Goal: Information Seeking & Learning: Learn about a topic

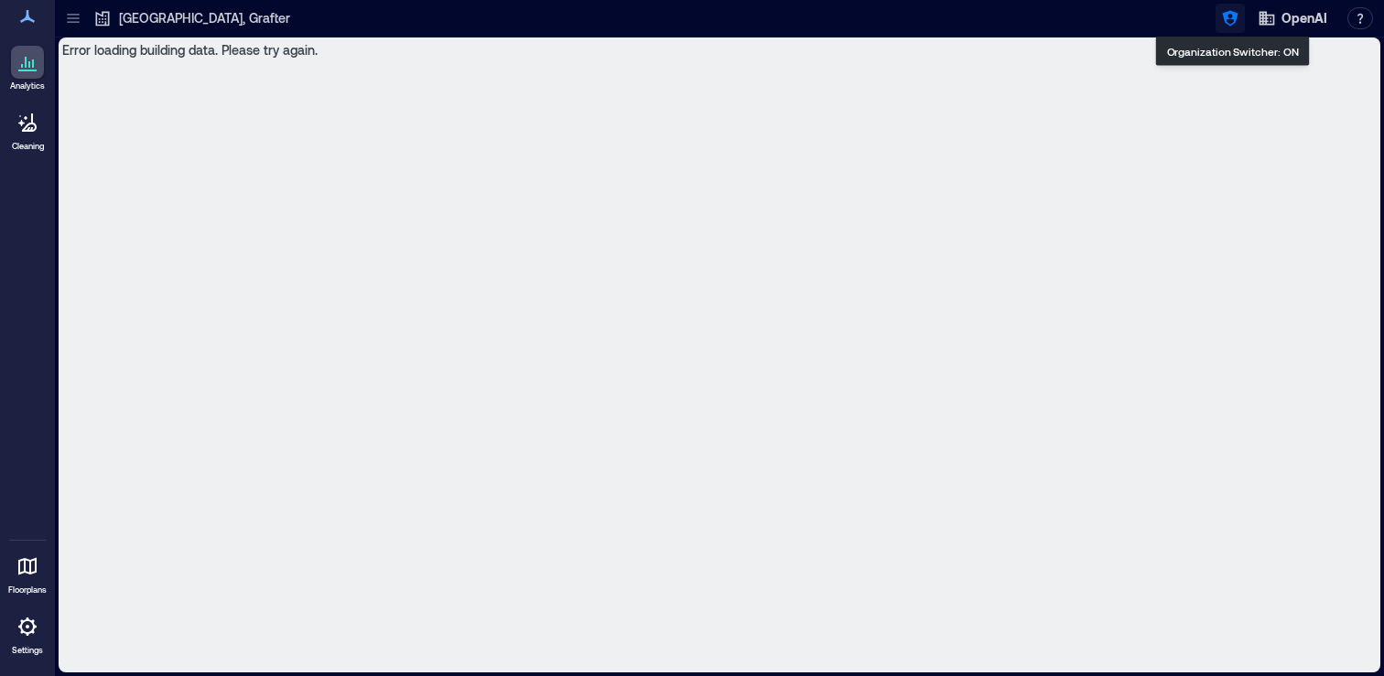
click at [1241, 25] on button "button" at bounding box center [1229, 18] width 29 height 29
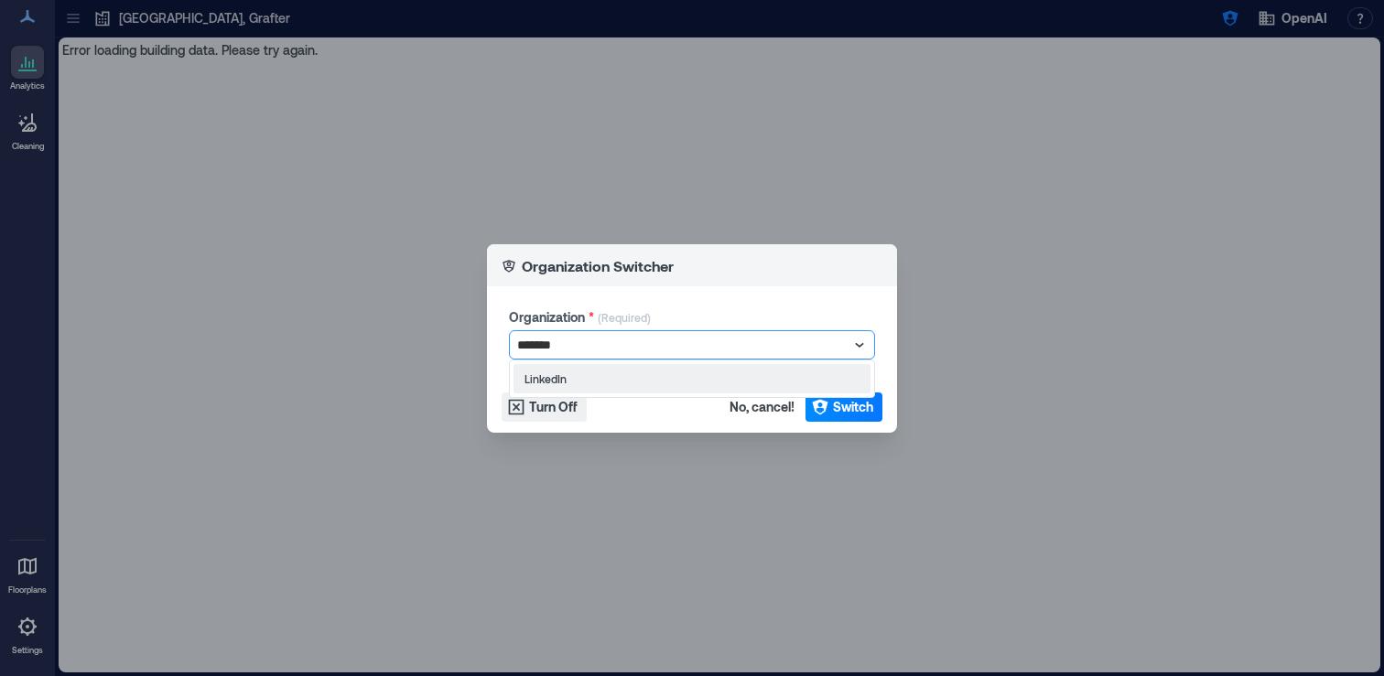
type input "********"
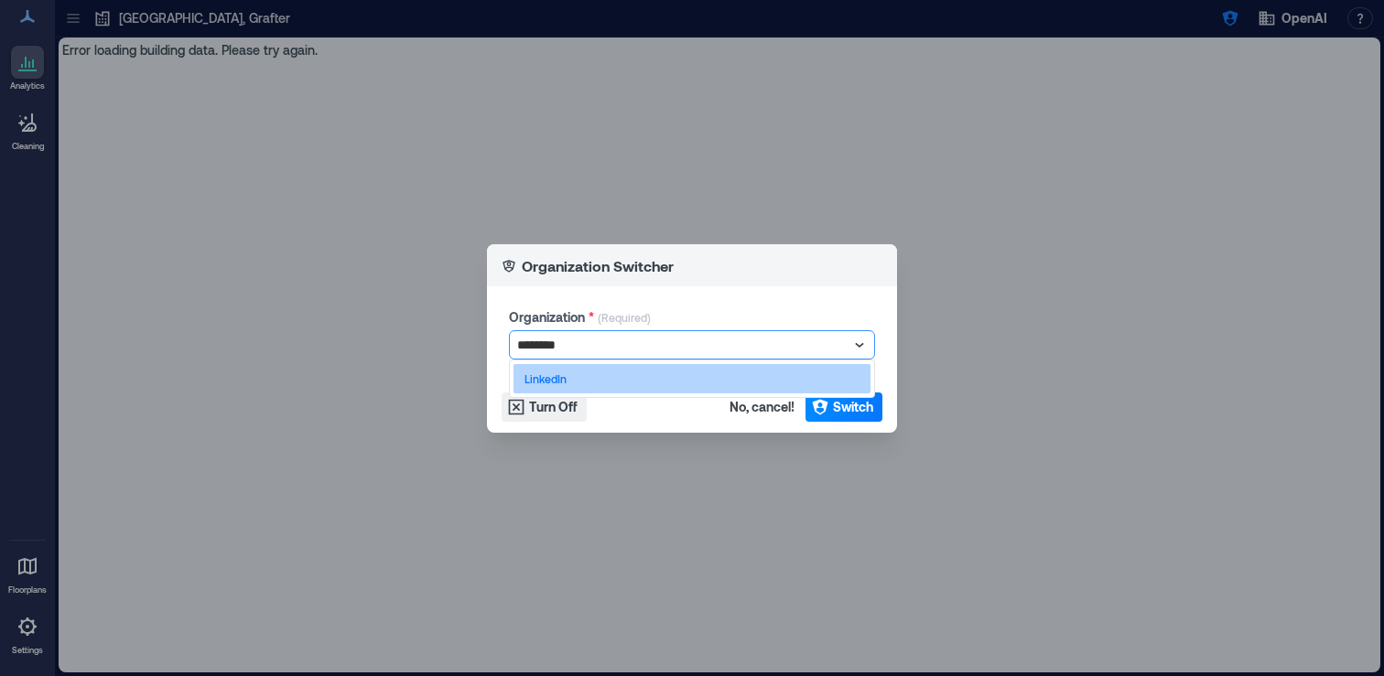
click at [635, 391] on div "LinkedIn" at bounding box center [691, 378] width 357 height 29
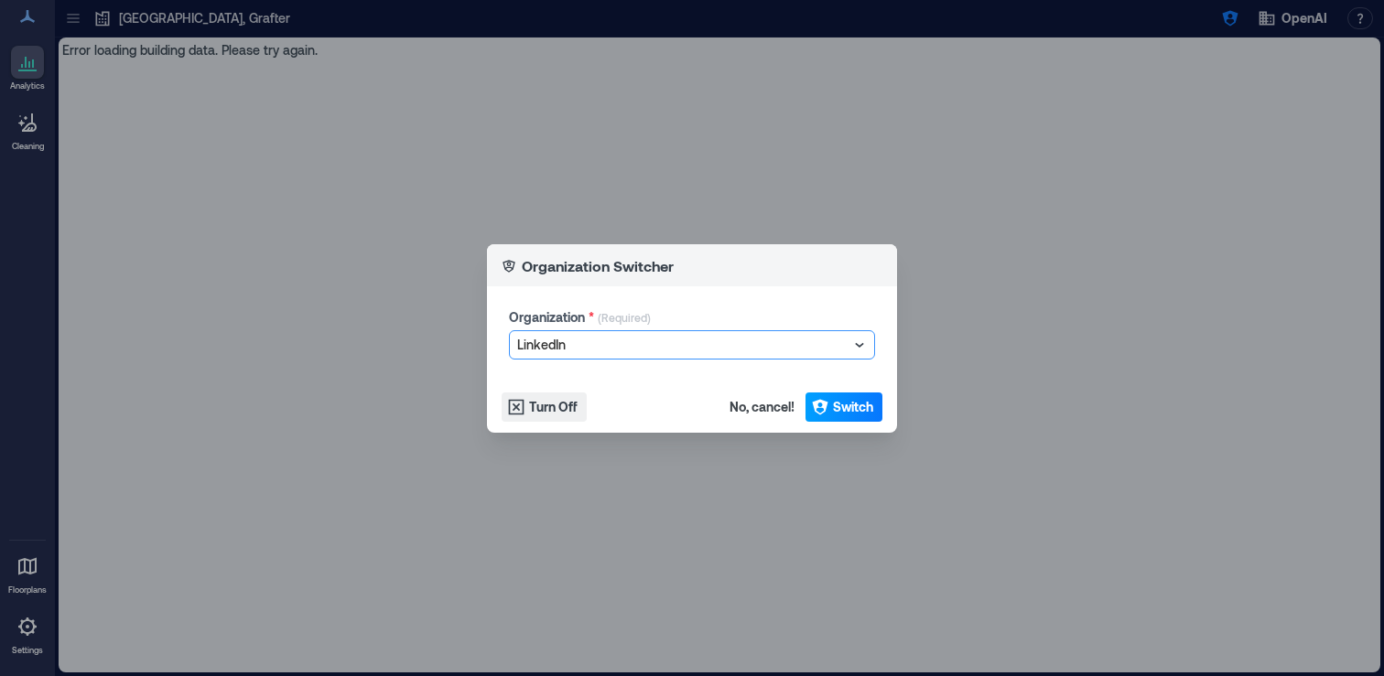
click at [823, 407] on icon "button" at bounding box center [820, 407] width 16 height 16
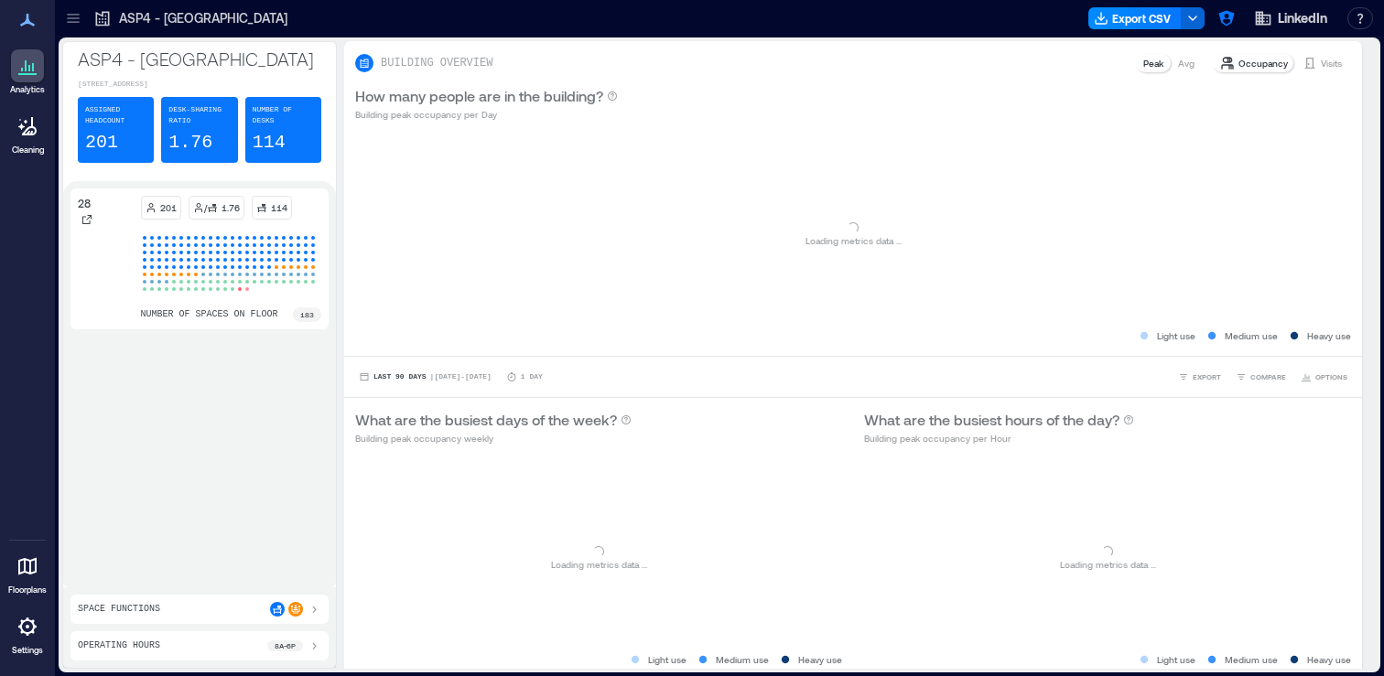
click at [73, 19] on icon at bounding box center [73, 18] width 18 height 18
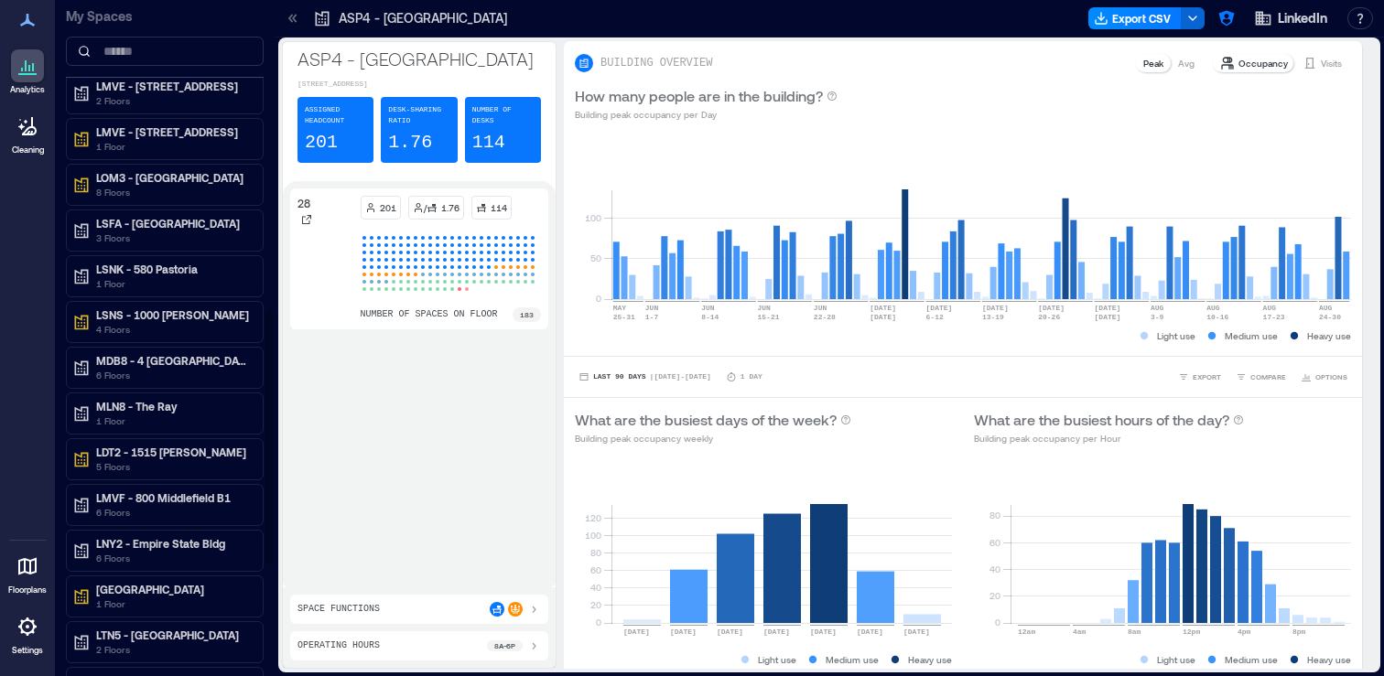
scroll to position [818, 0]
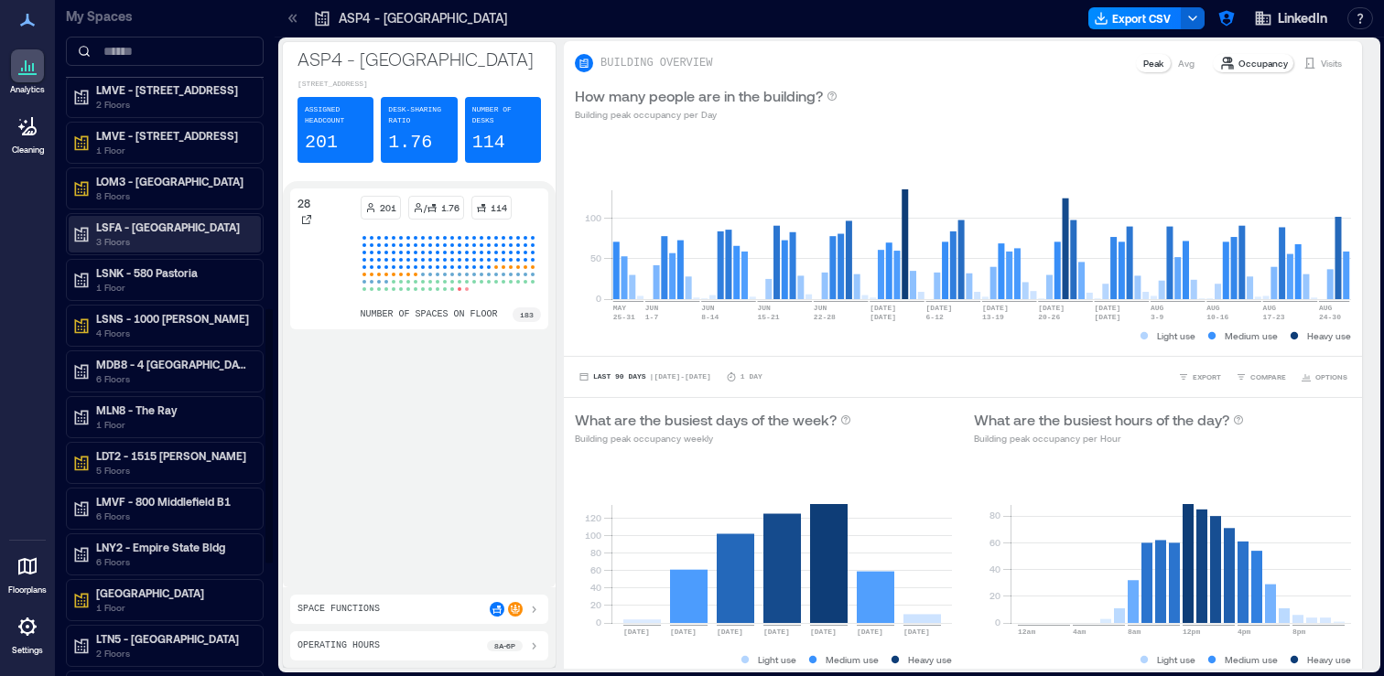
click at [201, 232] on p "LSFA - San Francisco" at bounding box center [173, 227] width 154 height 15
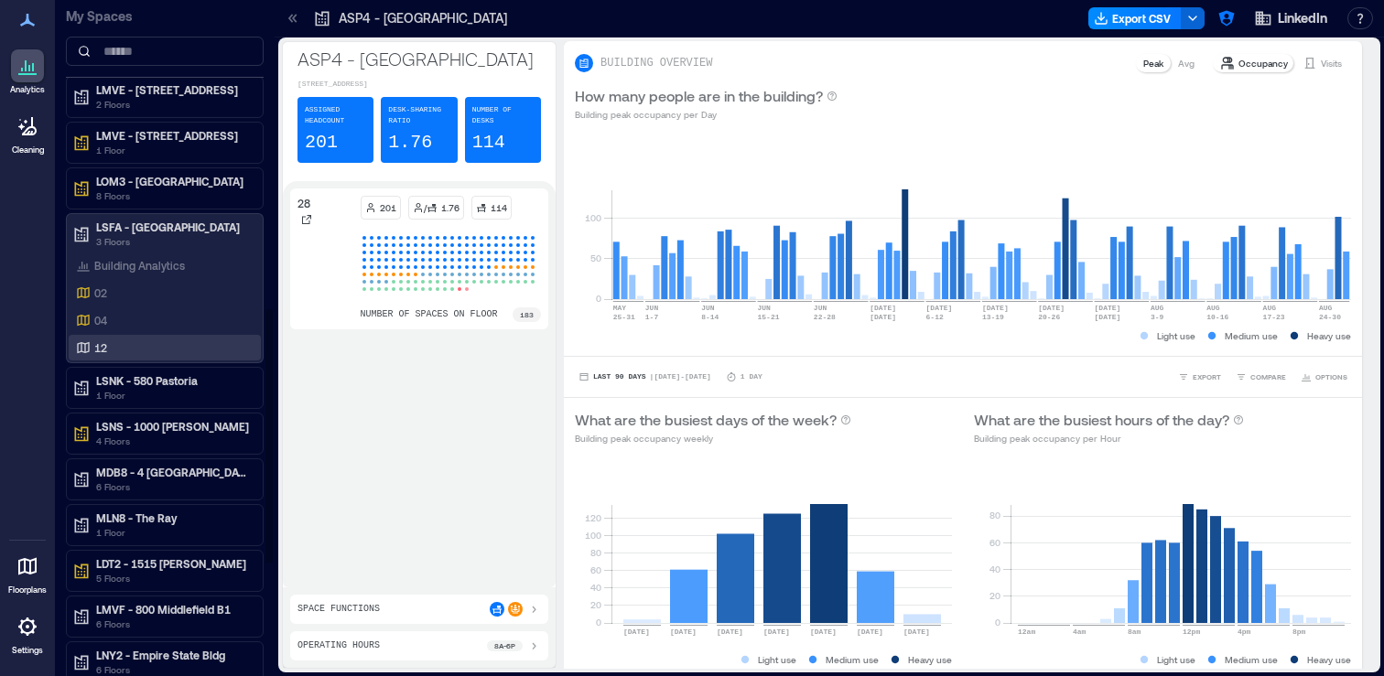
click at [156, 345] on div "12" at bounding box center [161, 348] width 178 height 18
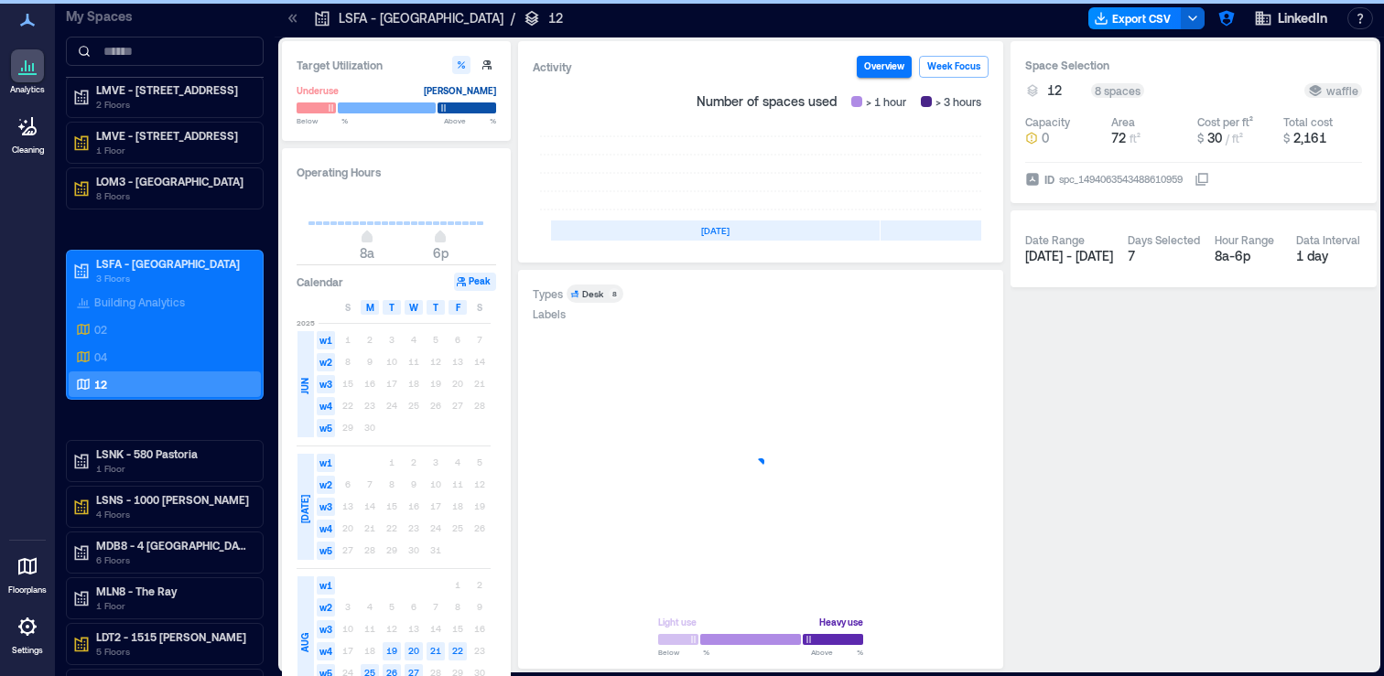
scroll to position [0, 547]
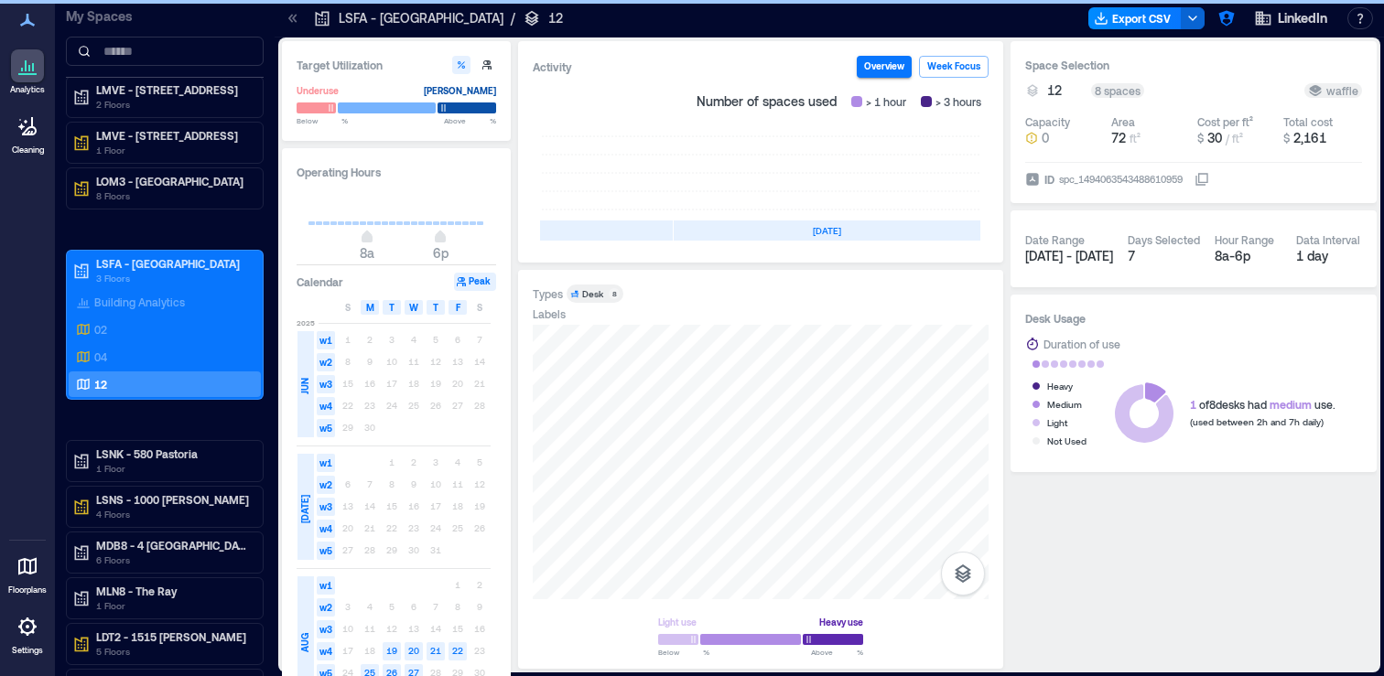
click at [297, 18] on icon at bounding box center [293, 18] width 18 height 18
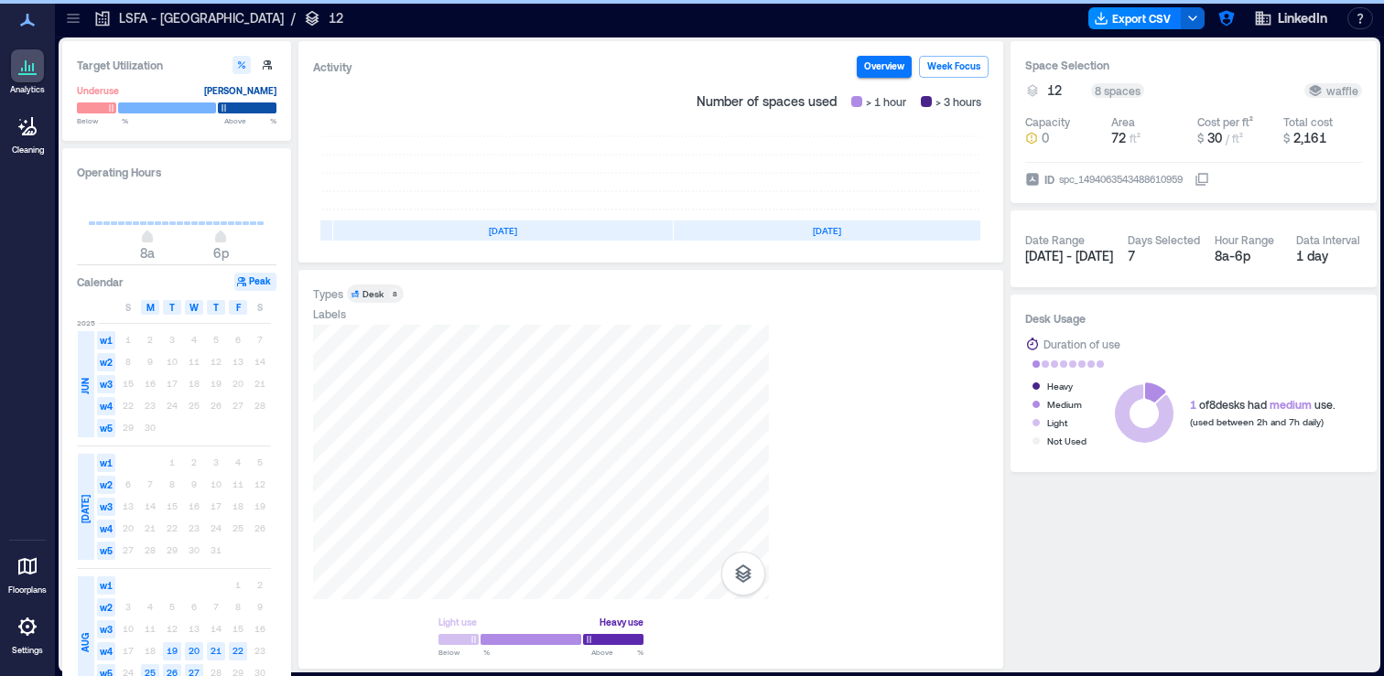
scroll to position [0, 328]
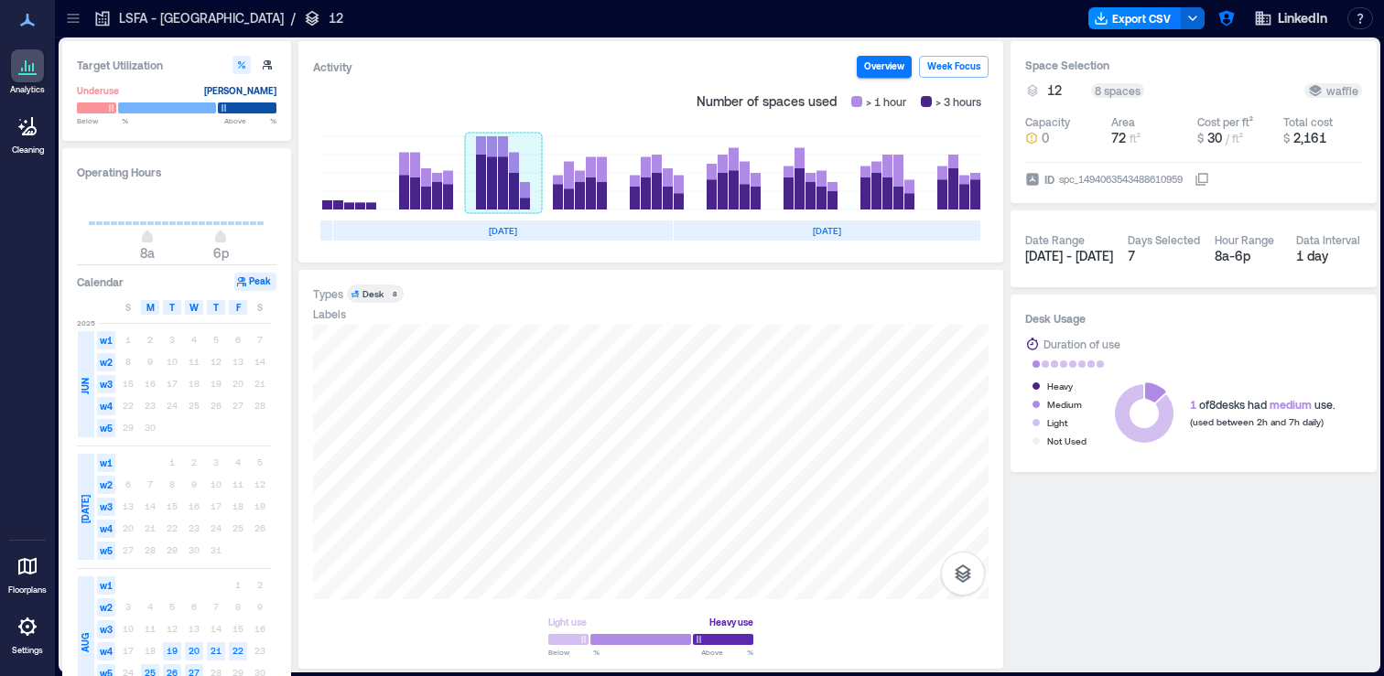
click at [486, 170] on rect at bounding box center [503, 172] width 77 height 73
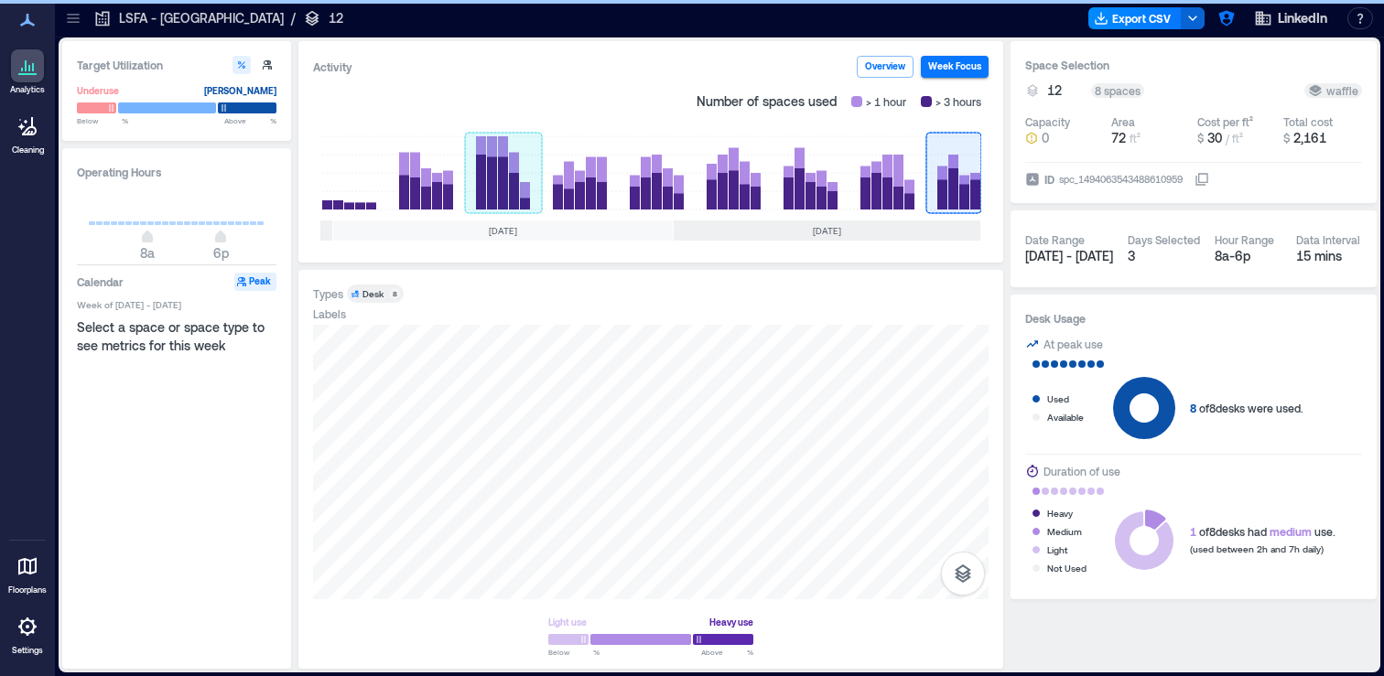
click at [502, 178] on rect at bounding box center [503, 172] width 77 height 73
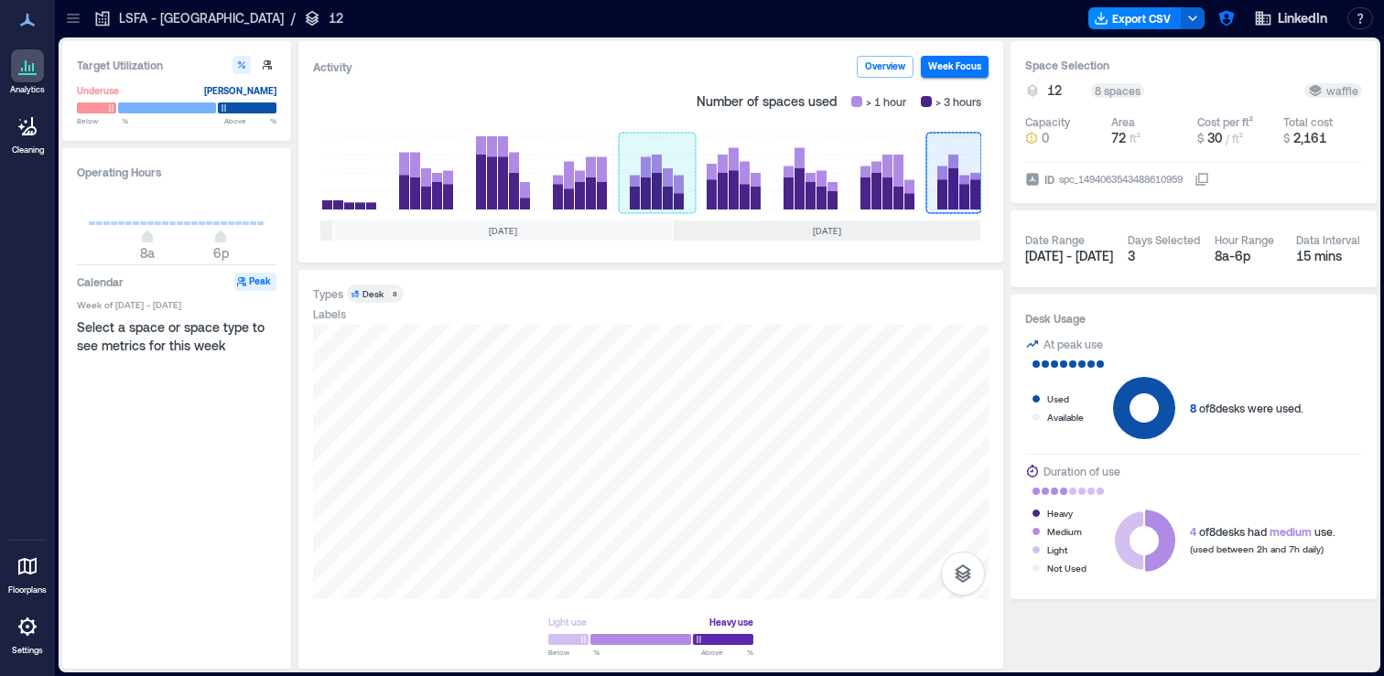
click at [651, 190] on rect at bounding box center [657, 172] width 77 height 73
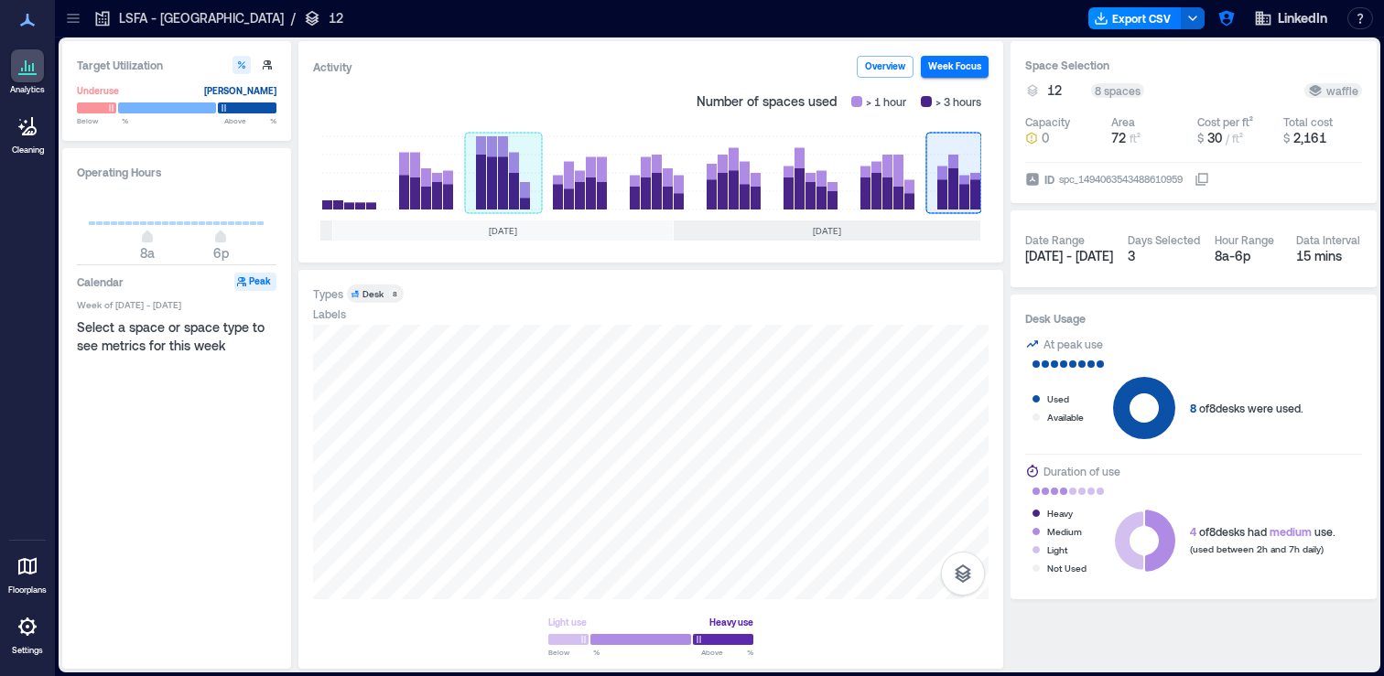
click at [511, 169] on rect at bounding box center [503, 172] width 77 height 73
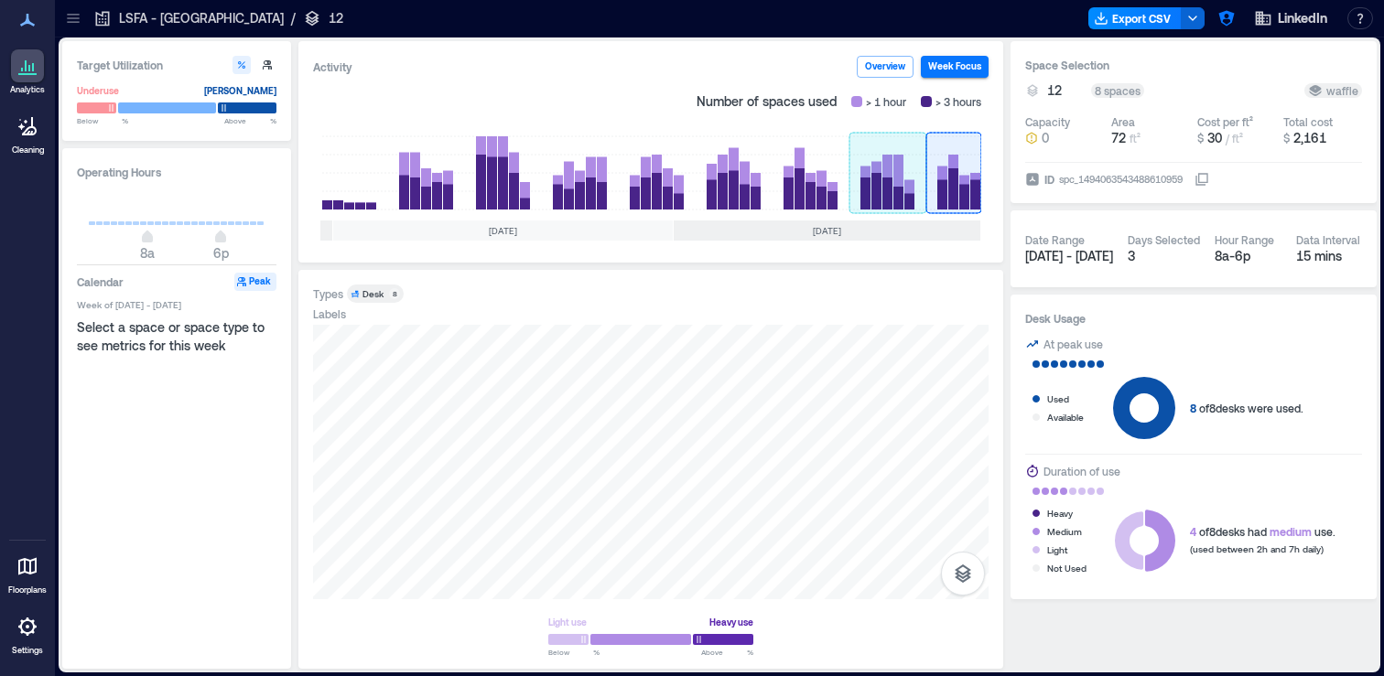
click at [884, 196] on rect at bounding box center [887, 172] width 77 height 73
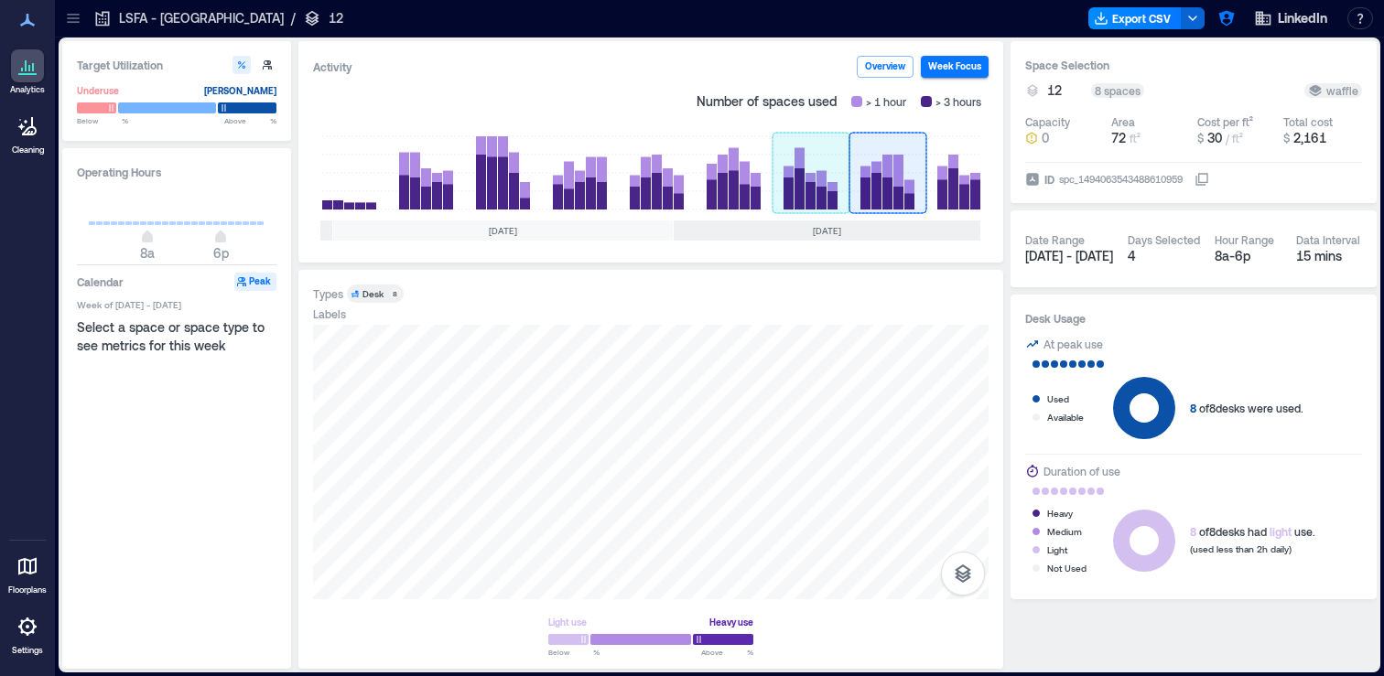
click at [791, 175] on rect at bounding box center [810, 172] width 77 height 73
click at [791, 182] on rect at bounding box center [810, 172] width 77 height 73
click at [731, 174] on rect at bounding box center [734, 172] width 77 height 73
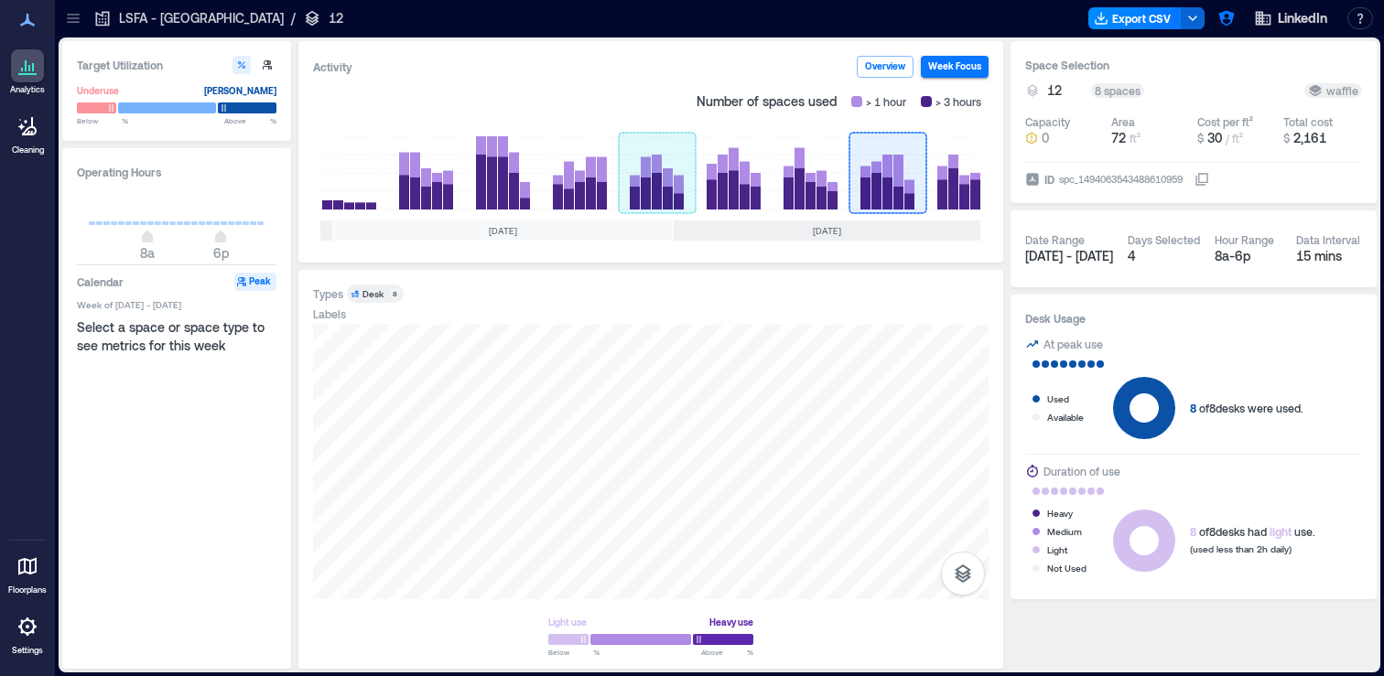
click at [634, 169] on rect at bounding box center [657, 172] width 77 height 73
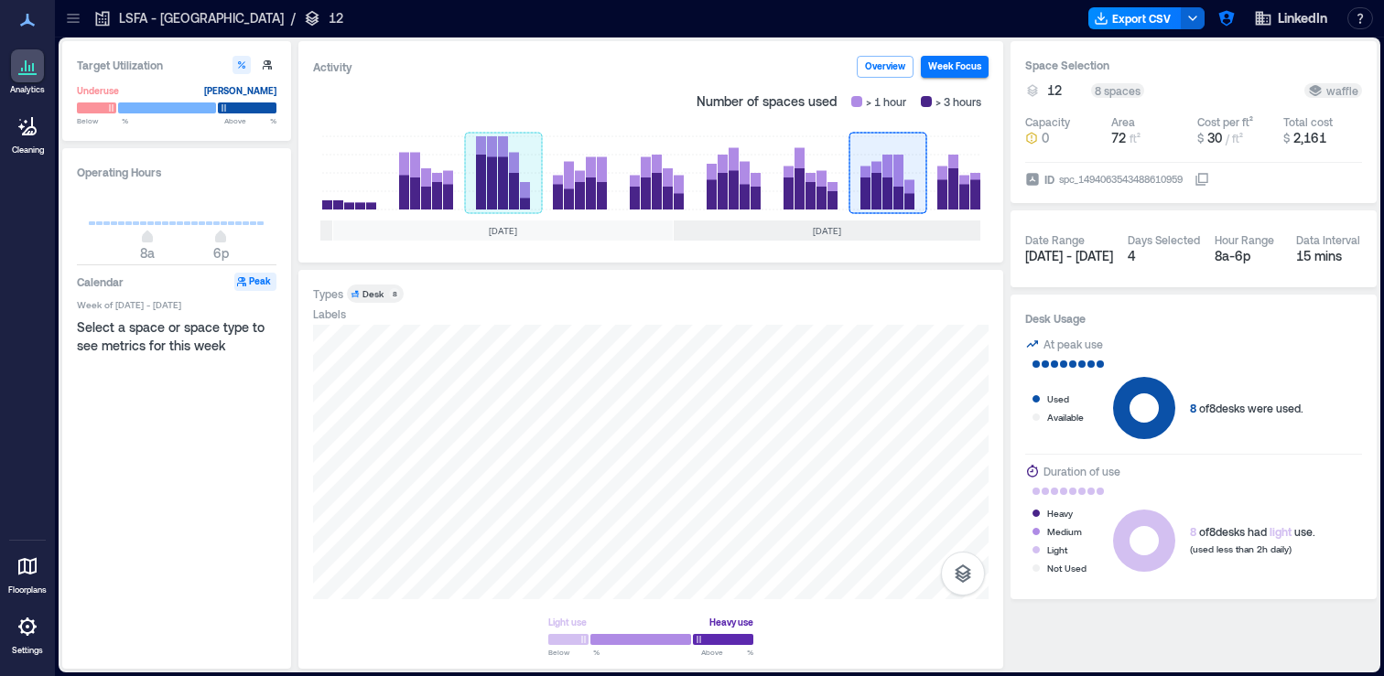
click at [497, 160] on rect at bounding box center [503, 172] width 77 height 73
click at [903, 177] on rect at bounding box center [887, 172] width 77 height 73
click at [889, 324] on div "Types Desk 8 Labels Light use Heavy use Below ** % Above ** %" at bounding box center [650, 470] width 675 height 370
click at [181, 329] on div "Select a space or space type to see metrics for this week" at bounding box center [177, 336] width 201 height 37
click at [886, 188] on rect at bounding box center [887, 172] width 77 height 73
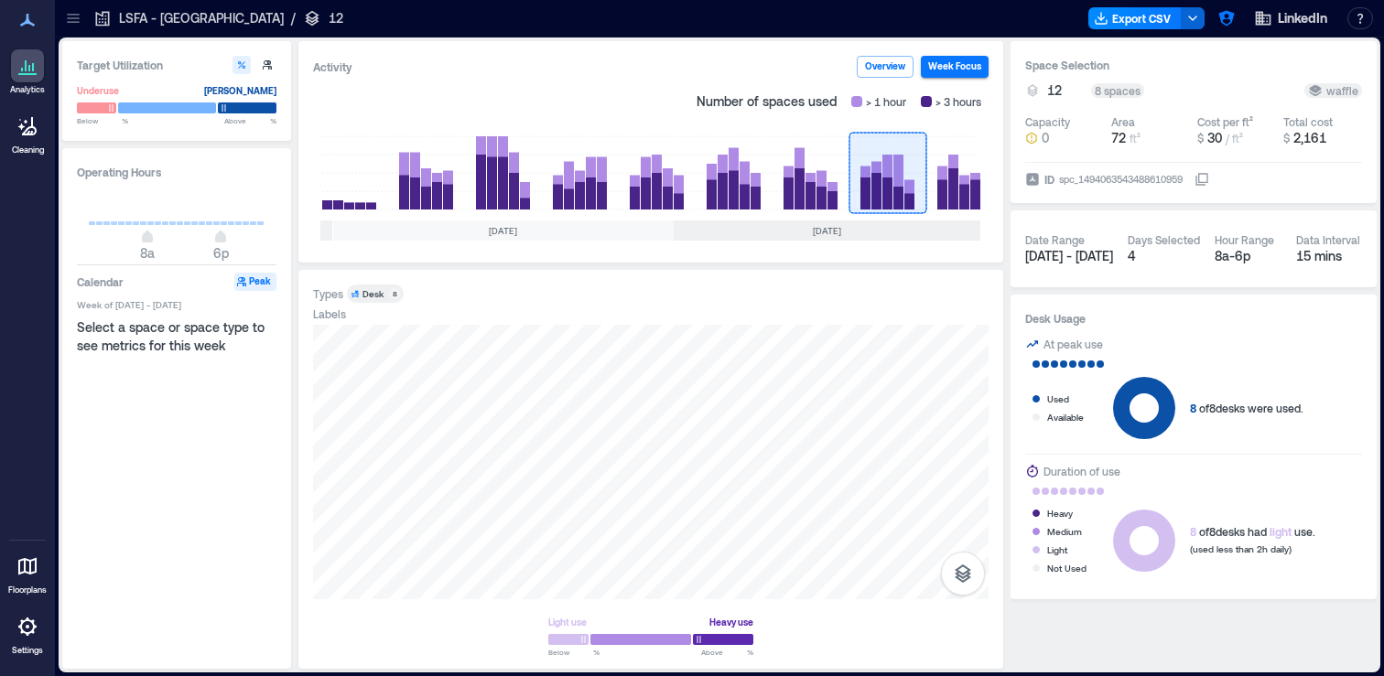
click at [533, 234] on div "Jul 2025" at bounding box center [503, 231] width 340 height 20
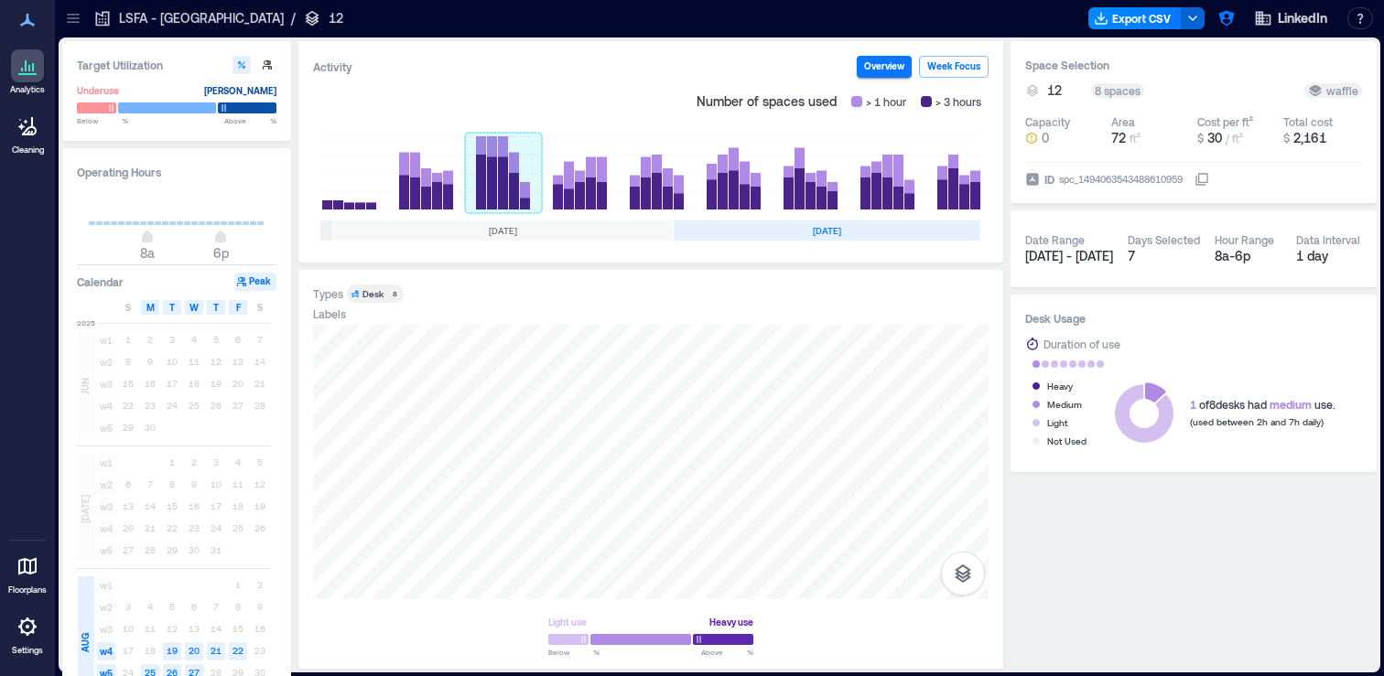
click at [509, 206] on rect at bounding box center [503, 172] width 77 height 73
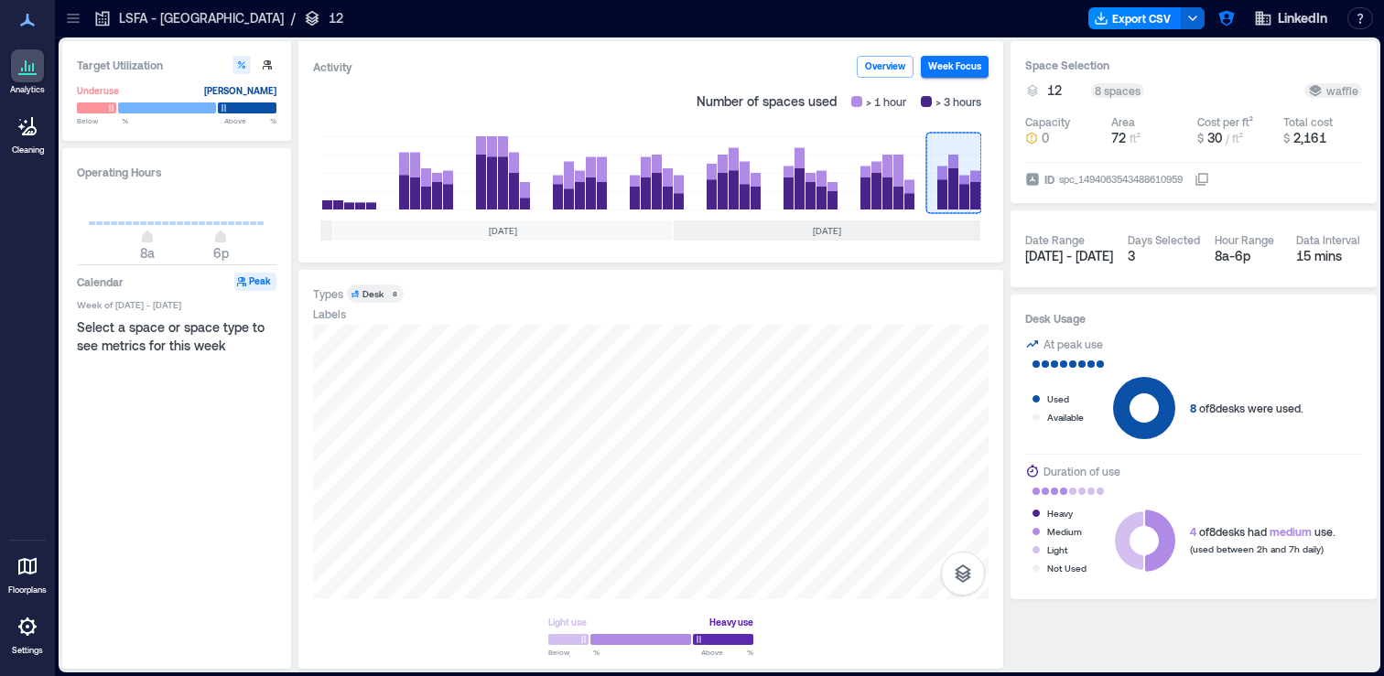
click at [947, 180] on rect at bounding box center [953, 172] width 55 height 73
click at [194, 320] on div "Select a space or space type to see metrics for this week" at bounding box center [177, 336] width 201 height 37
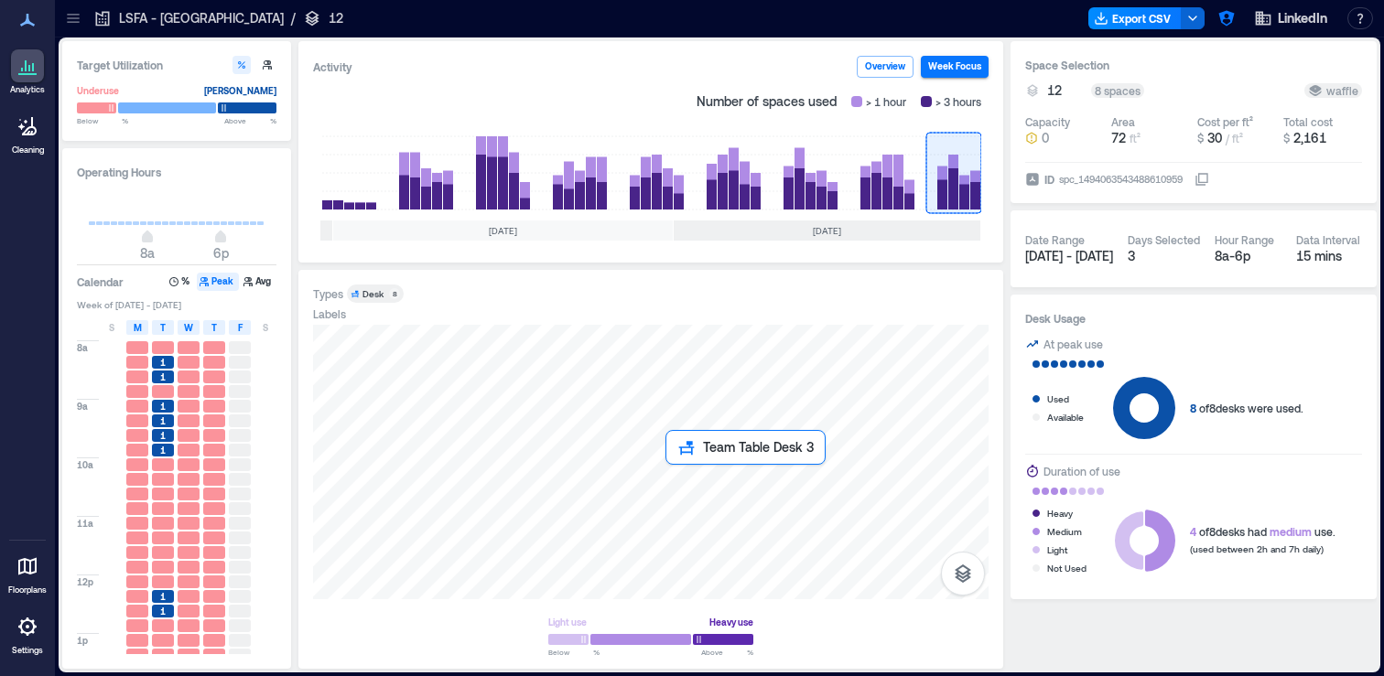
click at [679, 477] on div at bounding box center [650, 462] width 675 height 275
click at [675, 481] on div at bounding box center [650, 462] width 675 height 275
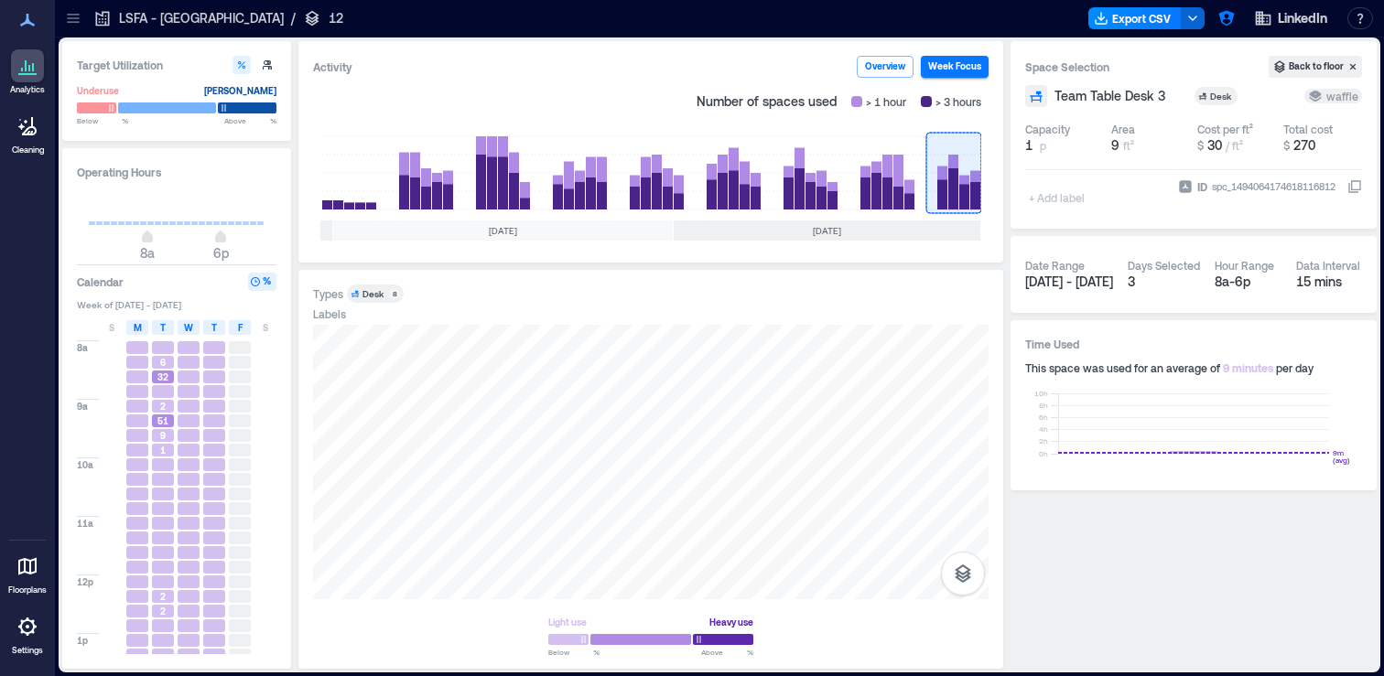
click at [859, 275] on div "Types Desk 8 Labels Light use Heavy use Below ** % Above ** %" at bounding box center [650, 469] width 705 height 399
click at [1095, 283] on span "Aug 25 - Aug 27" at bounding box center [1069, 282] width 88 height 16
click at [1068, 273] on div "Aug 25 - Aug 27" at bounding box center [1069, 282] width 88 height 18
click at [749, 323] on div "Types Desk 8 Labels Light use Heavy use Below ** % Above ** %" at bounding box center [650, 470] width 675 height 370
click at [879, 71] on button "Overview" at bounding box center [885, 67] width 57 height 22
